Goal: Task Accomplishment & Management: Complete application form

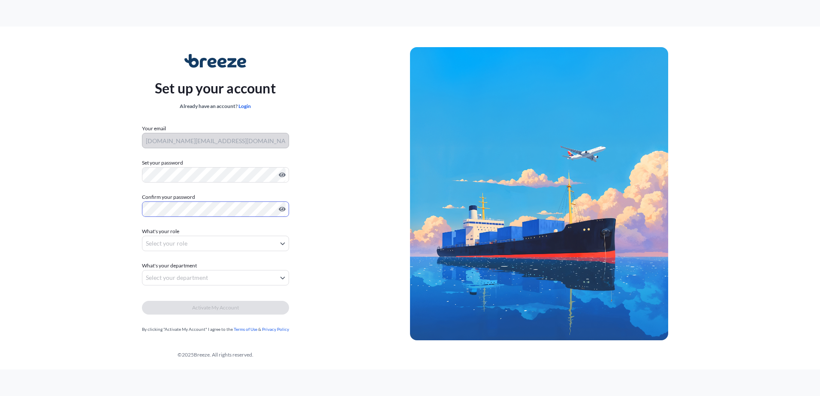
click at [270, 240] on body "Set up your account Already have an account? Login Your email mitch.green@farin…" at bounding box center [410, 198] width 820 height 396
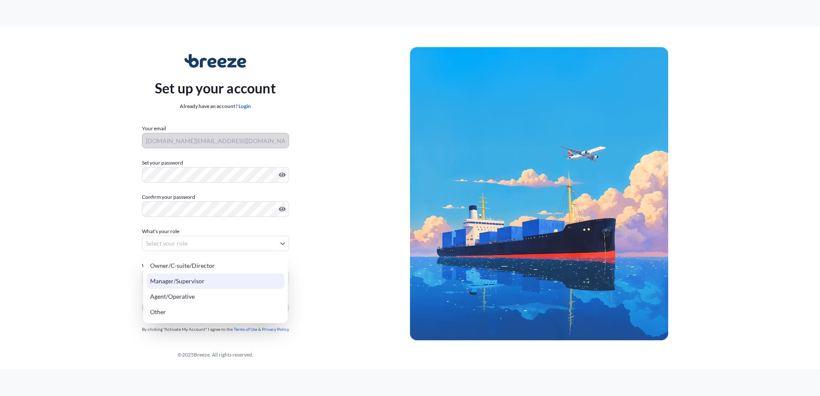
click at [221, 280] on div "Manager/Supervisor" at bounding box center [216, 281] width 138 height 15
select select "manager/supervisor"
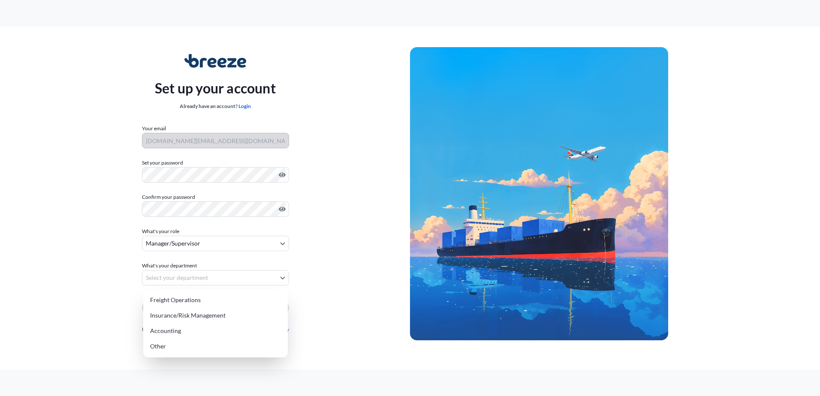
click at [225, 277] on body "Set up your account Already have an account? Login Your email mitch.green@farin…" at bounding box center [410, 198] width 820 height 396
click at [223, 299] on div "Freight Operations" at bounding box center [216, 300] width 138 height 15
select select "freight operations"
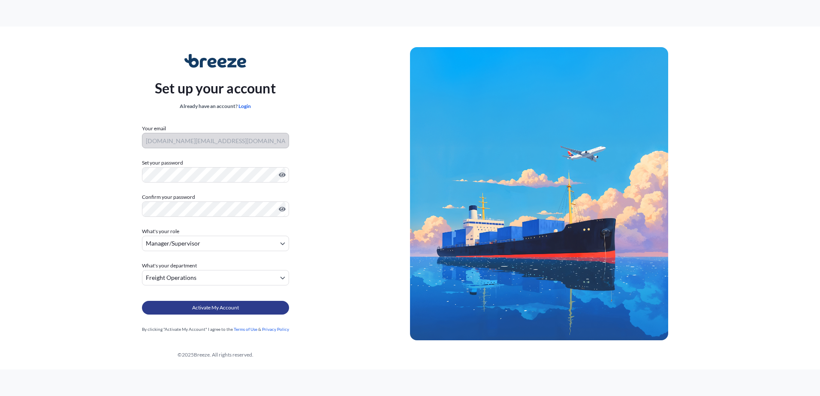
click at [214, 309] on span "Activate My Account" at bounding box center [215, 308] width 47 height 9
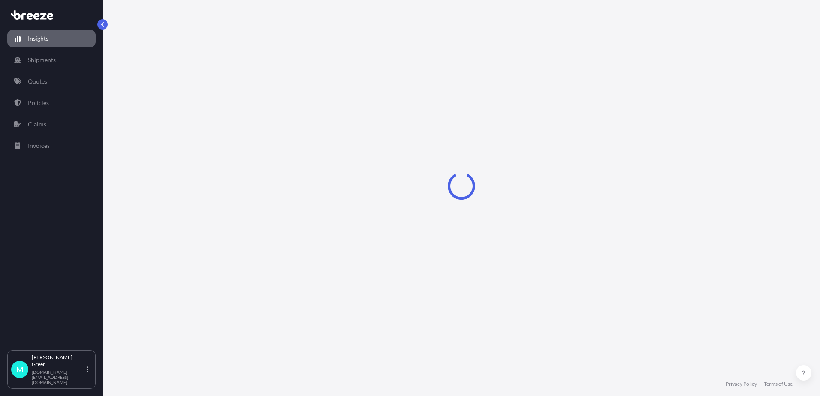
select select "2025"
